Goal: Task Accomplishment & Management: Complete application form

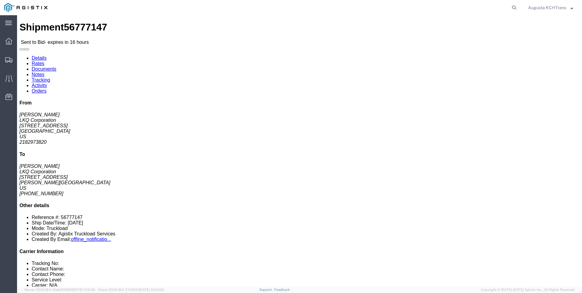
click link "Notes"
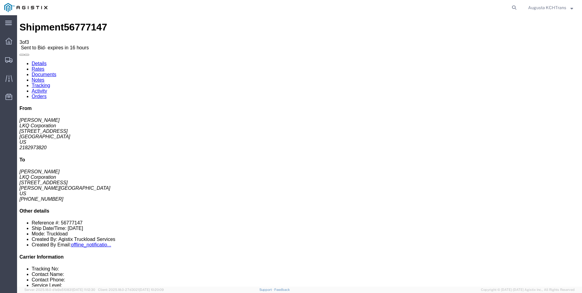
click at [40, 61] on link "Details" at bounding box center [39, 63] width 15 height 5
click link "Enter / Modify Bid"
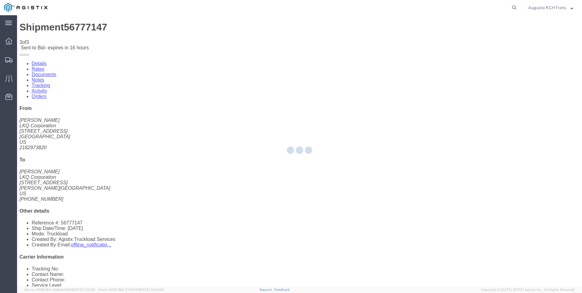
select select "4652"
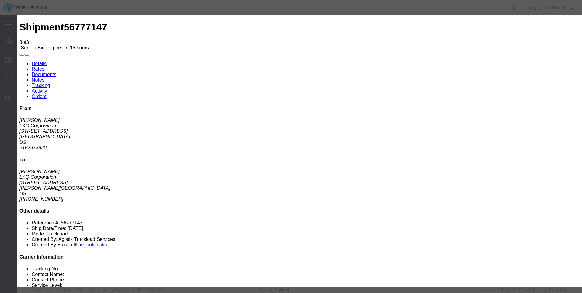
click select "Select 3 - 5 Day Rail TL Standard 3 - 5 Day"
select select "14028"
click select "Select 3 - 5 Day Rail TL Standard 3 - 5 Day"
click input "text"
type input "KCH-LKQ"
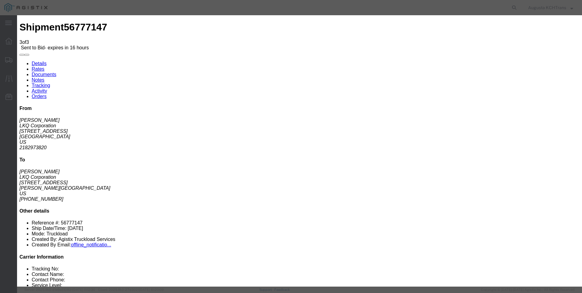
click select "Select Air Less than Truckload Multi-Leg Ocean Freight Rail Small Parcel Truckl…"
select select "TL"
click select "Select Air Less than Truckload Multi-Leg Ocean Freight Rail Small Parcel Truckl…"
click input "number"
click input "1"
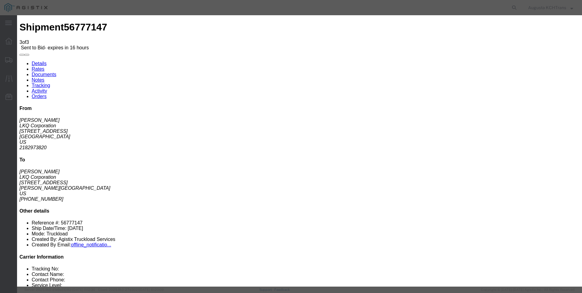
click input "2"
type input "3"
click input "3"
click input "number"
type input "1804.77"
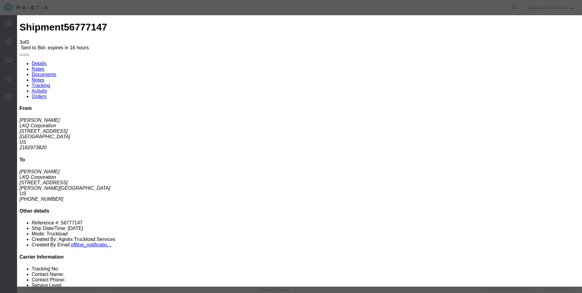
click textarea
type textarea "T"
type textarea "D"
type textarea "Quote is for a Dock High Straight Truck."
click input "1804.77"
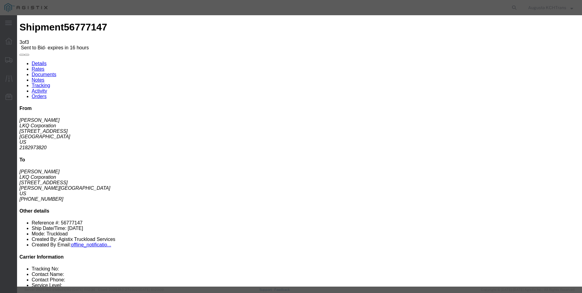
type input "1803.77"
click button "Submit"
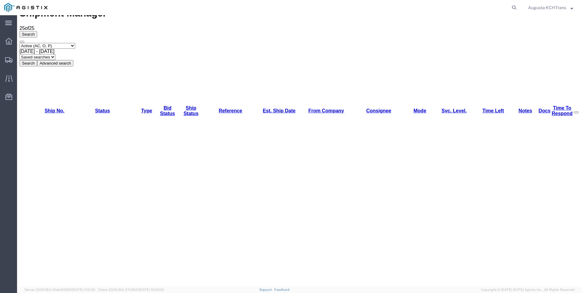
scroll to position [35, 0]
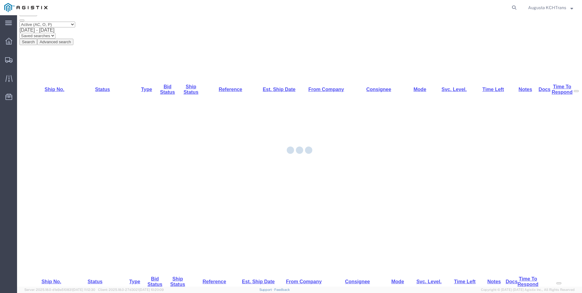
scroll to position [115, 0]
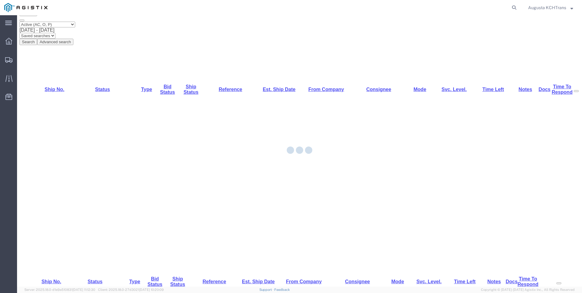
scroll to position [115, 0]
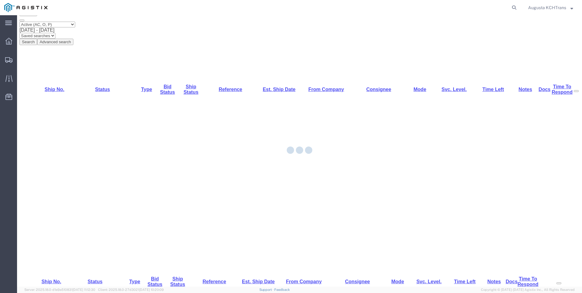
scroll to position [115, 0]
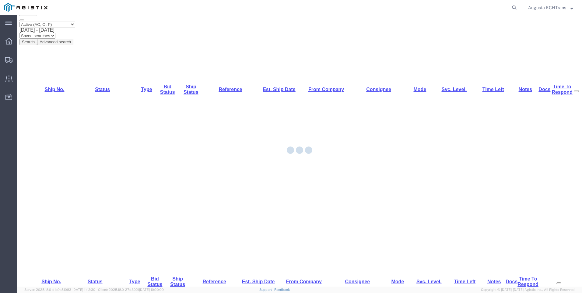
scroll to position [115, 0]
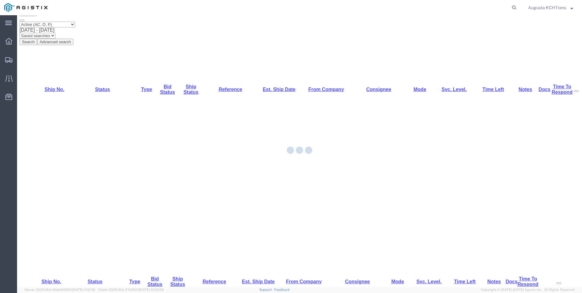
scroll to position [115, 0]
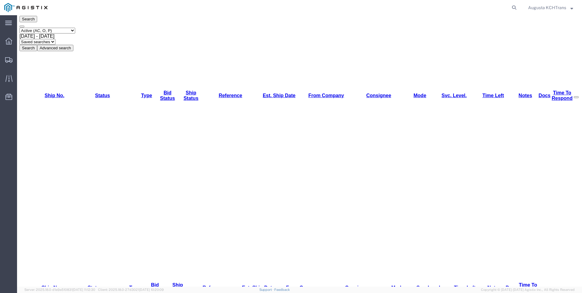
scroll to position [0, 0]
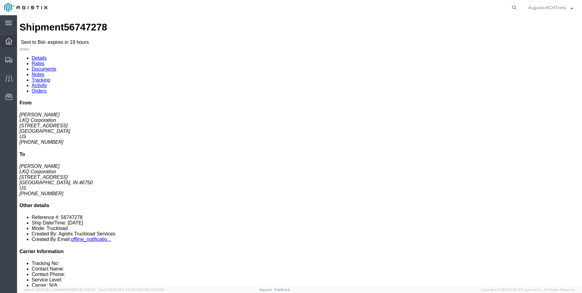
click at [9, 41] on icon at bounding box center [8, 41] width 7 height 7
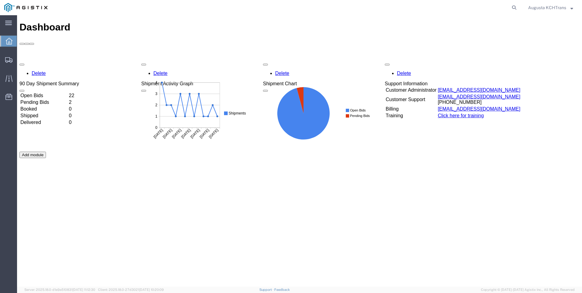
click at [58, 93] on td "Open Bids" at bounding box center [44, 96] width 48 height 6
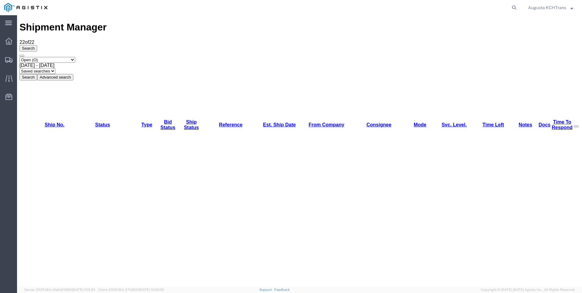
drag, startPoint x: 108, startPoint y: 90, endPoint x: 111, endPoint y: 87, distance: 4.1
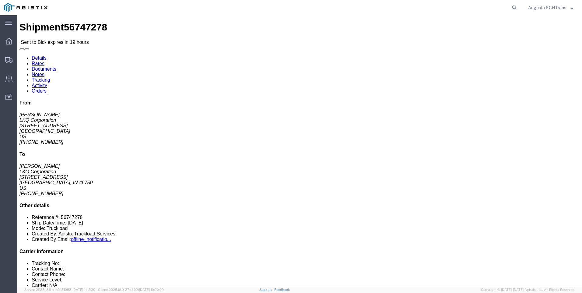
click link "Notes"
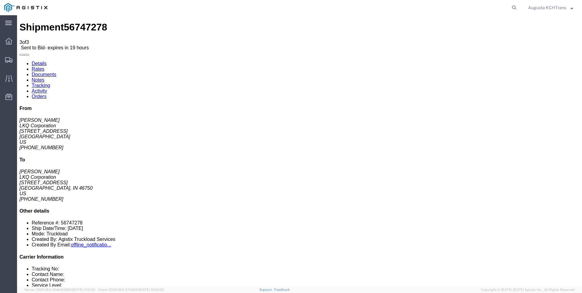
click at [44, 66] on link "Rates" at bounding box center [38, 68] width 13 height 5
click at [44, 77] on link "Notes" at bounding box center [38, 79] width 13 height 5
click at [44, 66] on link "Rates" at bounding box center [38, 68] width 13 height 5
click at [42, 61] on link "Details" at bounding box center [39, 63] width 15 height 5
click at [6, 38] on icon at bounding box center [8, 41] width 7 height 7
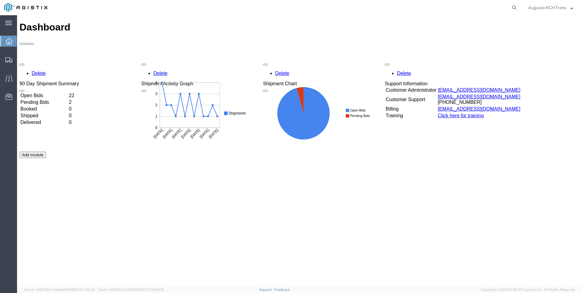
click at [57, 93] on td "Open Bids" at bounding box center [44, 96] width 48 height 6
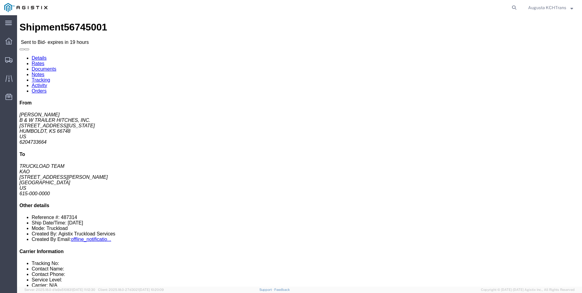
click link "Enter / Modify Bid"
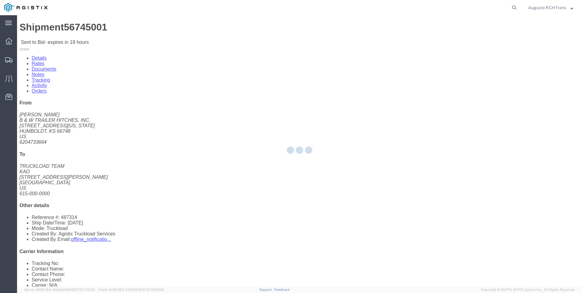
select select "4652"
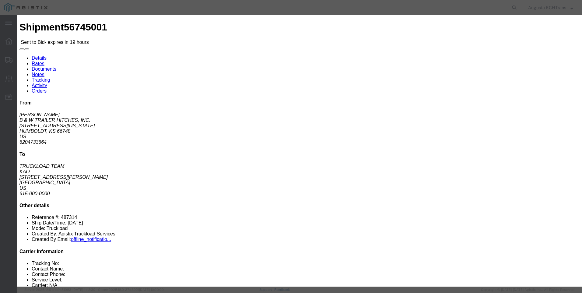
click icon "button"
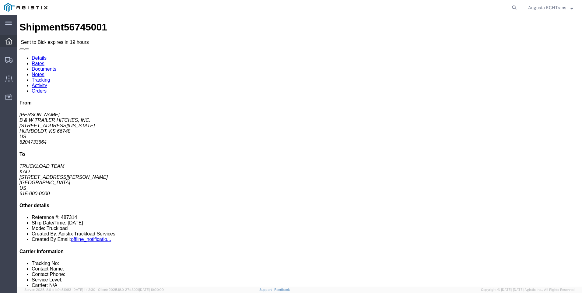
click at [6, 42] on icon at bounding box center [8, 41] width 7 height 7
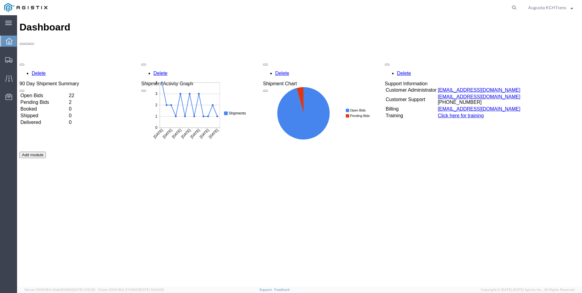
click at [41, 93] on td "Open Bids" at bounding box center [44, 96] width 48 height 6
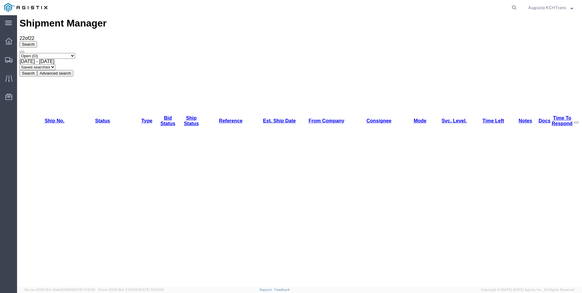
scroll to position [5, 0]
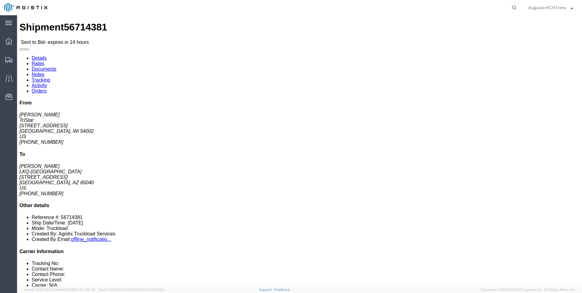
click link "Enter / Modify Bid"
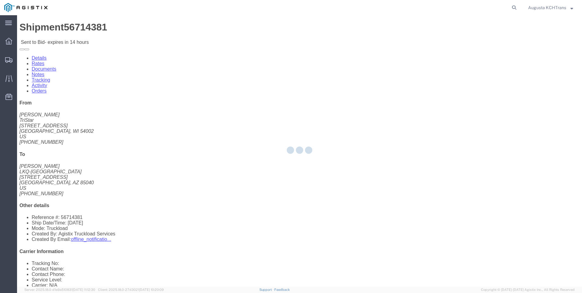
select select "4652"
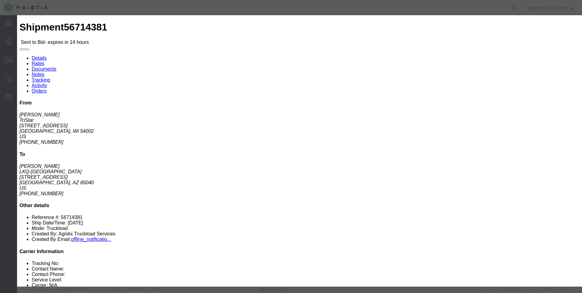
click input "text"
type input "KCH-LKQ"
click select "Select Air Less than Truckload Multi-Leg Ocean Freight Rail Small Parcel Truckl…"
select select "TL"
click select "Select Air Less than Truckload Multi-Leg Ocean Freight Rail Small Parcel Truckl…"
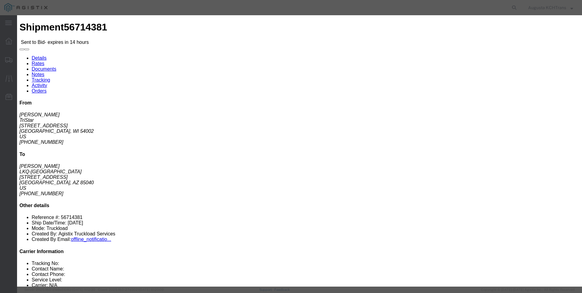
click input "1"
click input "2"
type input "3"
click input "3"
click select "Select 3 - 5 Day Rail TL Standard 3 - 5 Day"
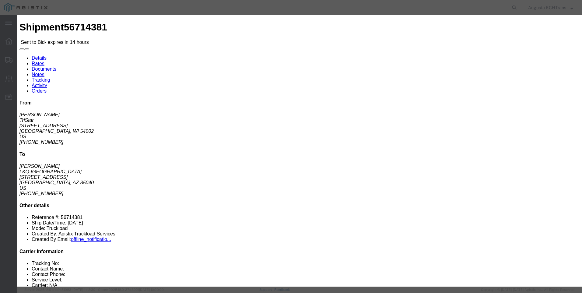
click div
click select "Select 3 - 5 Day Rail TL Standard 3 - 5 Day"
select select "14028"
click select "Select 3 - 5 Day Rail TL Standard 3 - 5 Day"
click input "number"
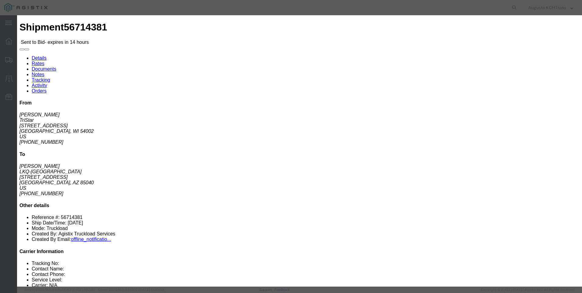
click input "number"
click input "3189.77"
click input "3149.77"
type input "3124.77"
click button "Submit"
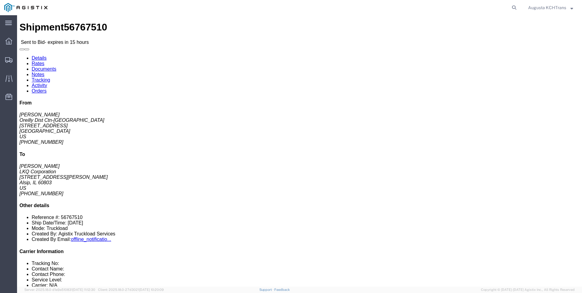
click link "Enter / Modify Bid"
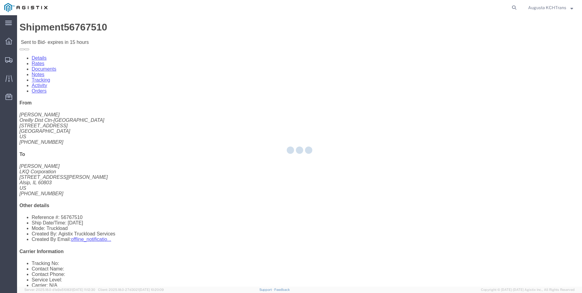
select select "4652"
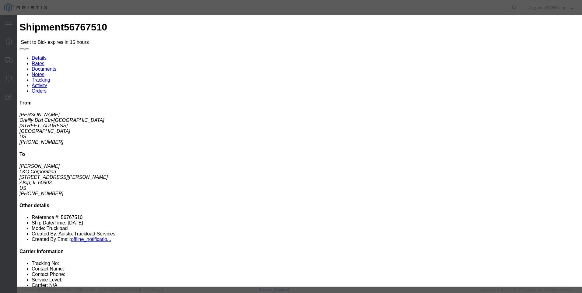
click button "Close"
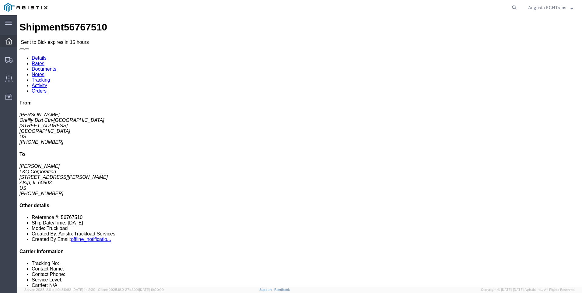
click at [8, 42] on icon at bounding box center [8, 41] width 7 height 7
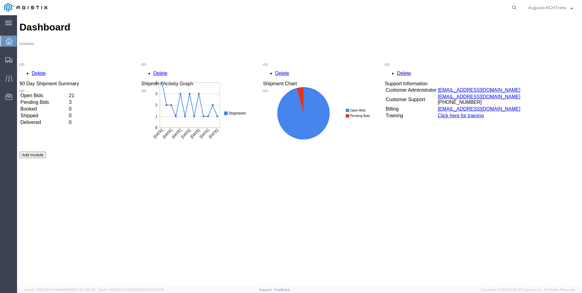
click at [52, 93] on td "Open Bids" at bounding box center [44, 96] width 48 height 6
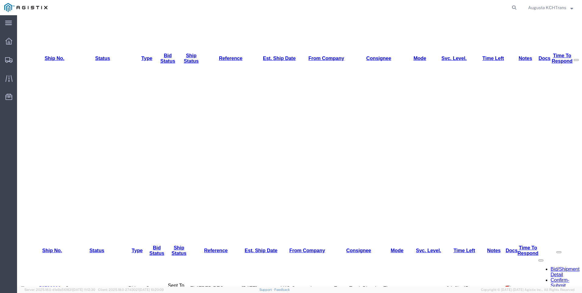
scroll to position [75, 0]
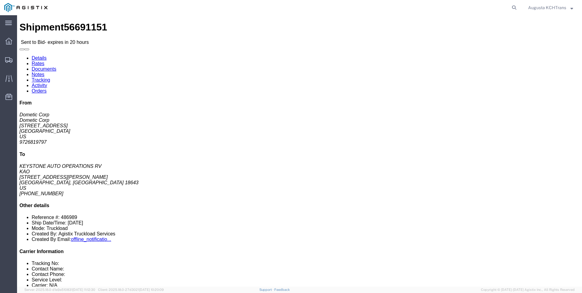
click link "Enter / Modify Bid"
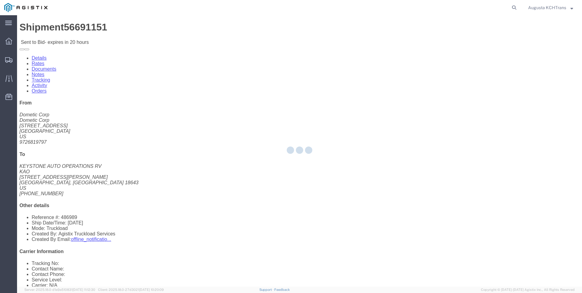
select select "4652"
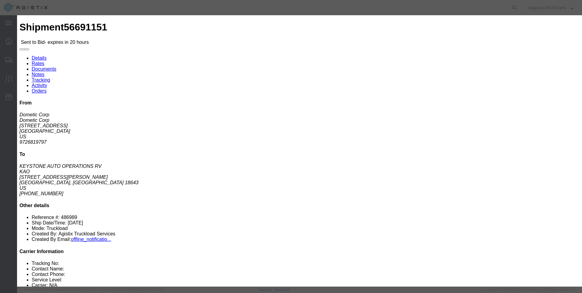
click select "Select 3 - 5 Day Rail TL Standard 3 - 5 Day"
select select "14028"
click select "Select 3 - 5 Day Rail TL Standard 3 - 5 Day"
click input "text"
type input "KCH-LKQ"
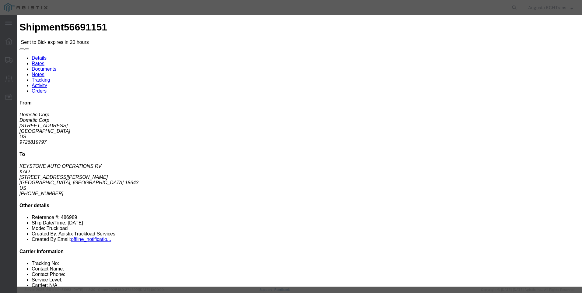
click select "Select Air Less than Truckload Multi-Leg Ocean Freight Rail Small Parcel Truckl…"
select select "TL"
click select "Select Air Less than Truckload Multi-Leg Ocean Freight Rail Small Parcel Truckl…"
click input "number"
click input "1"
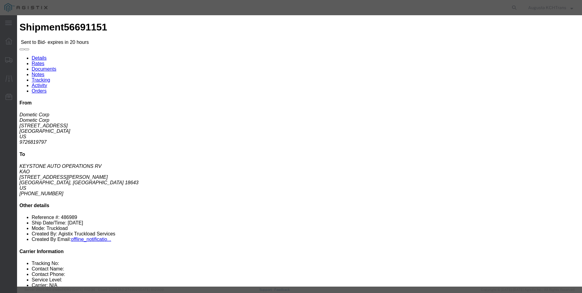
click input "2"
type input "3"
click input "3"
click input "number"
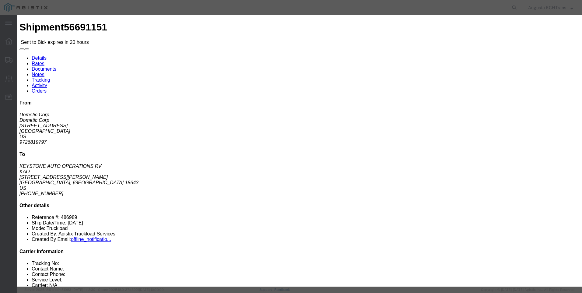
type input "2839.77"
click button "Submit"
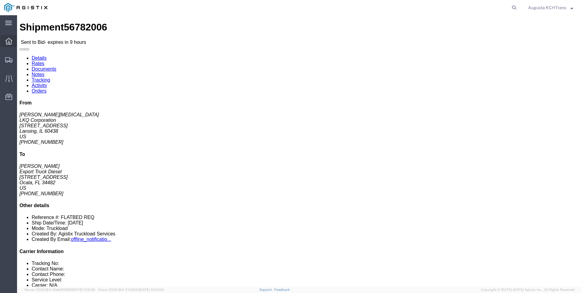
click at [8, 41] on icon at bounding box center [8, 41] width 7 height 7
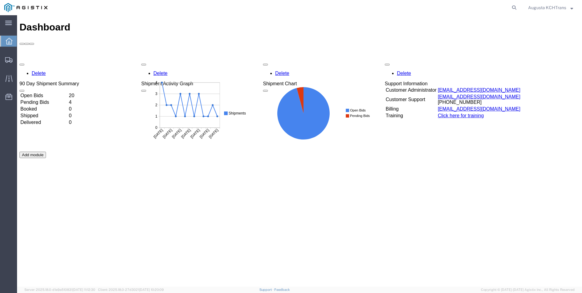
click at [39, 93] on td "Open Bids" at bounding box center [44, 96] width 48 height 6
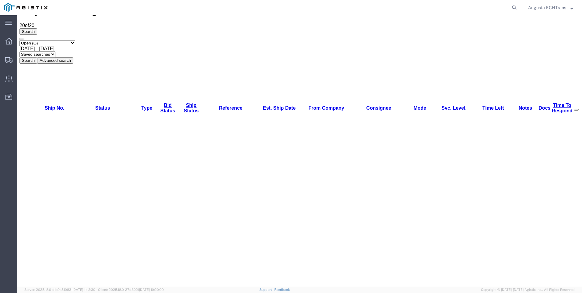
scroll to position [30, 0]
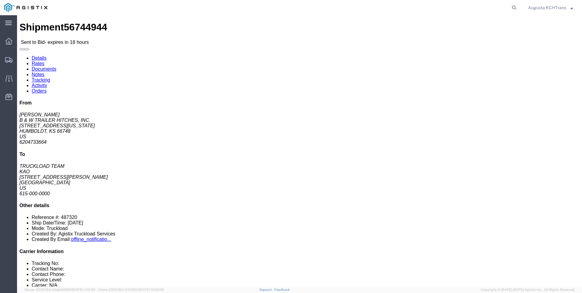
click link "Enter / Modify Bid"
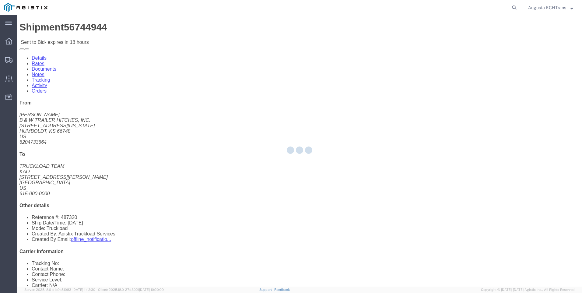
select select "4652"
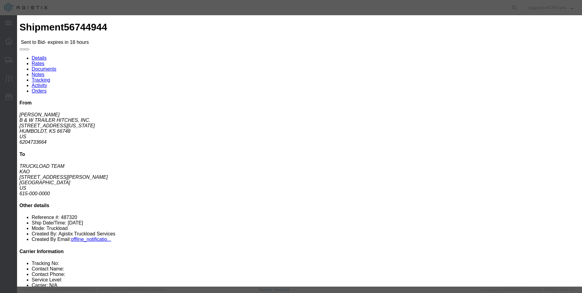
click input "text"
type input "KCH-LKQ"
type input "3"
type input "2839.77"
click select "Select Air Less than Truckload Multi-Leg Ocean Freight Rail Small Parcel Truckl…"
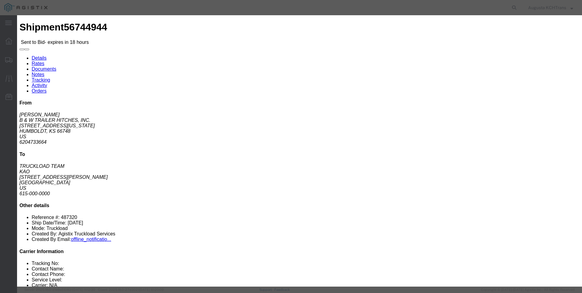
select select "TL"
click select "Select Air Less than Truckload Multi-Leg Ocean Freight Rail Small Parcel Truckl…"
click select "Select 3 - 5 Day Rail TL Standard 3 - 5 Day"
select select "14028"
click select "Select 3 - 5 Day Rail TL Standard 3 - 5 Day"
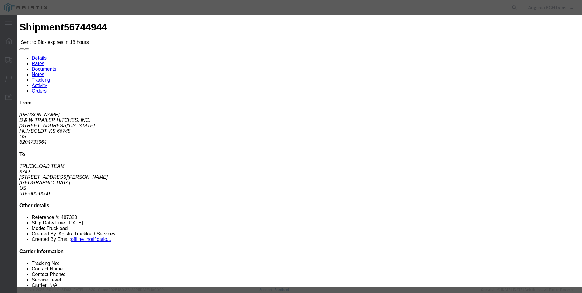
drag, startPoint x: 412, startPoint y: 124, endPoint x: 383, endPoint y: 125, distance: 29.2
click div "Select 2 Day Service 3 Axle Winch Truck 3 to 5 Day Service 96L Domestic Flat Ra…"
drag, startPoint x: 401, startPoint y: 123, endPoint x: 406, endPoint y: 124, distance: 4.6
click input "2224.88"
drag, startPoint x: 397, startPoint y: 122, endPoint x: 394, endPoint y: 122, distance: 3.1
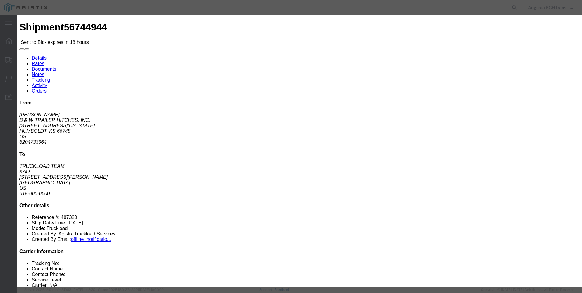
click input "2224.20"
type input "2214.20"
click button "Submit"
